Goal: Browse casually

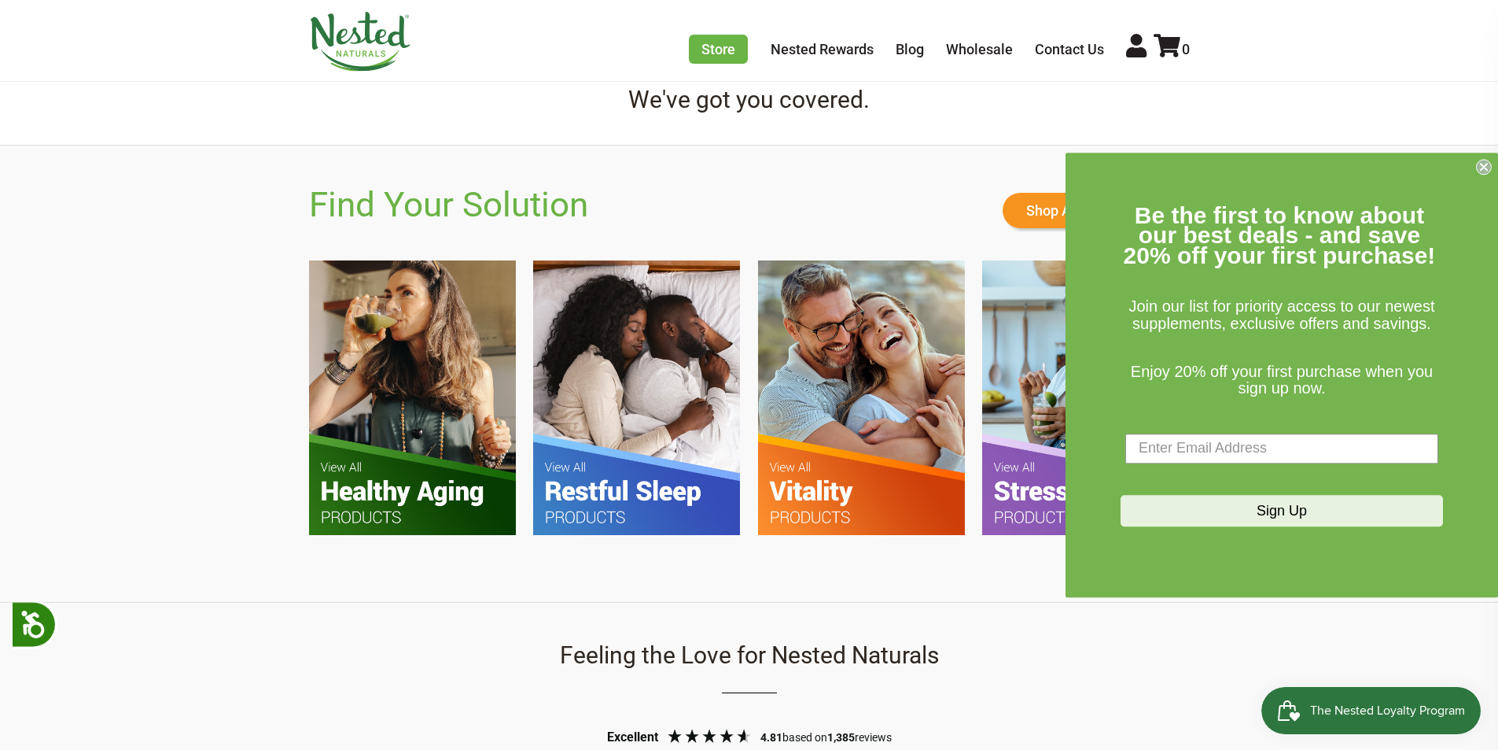
scroll to position [0, 1382]
